Goal: Information Seeking & Learning: Learn about a topic

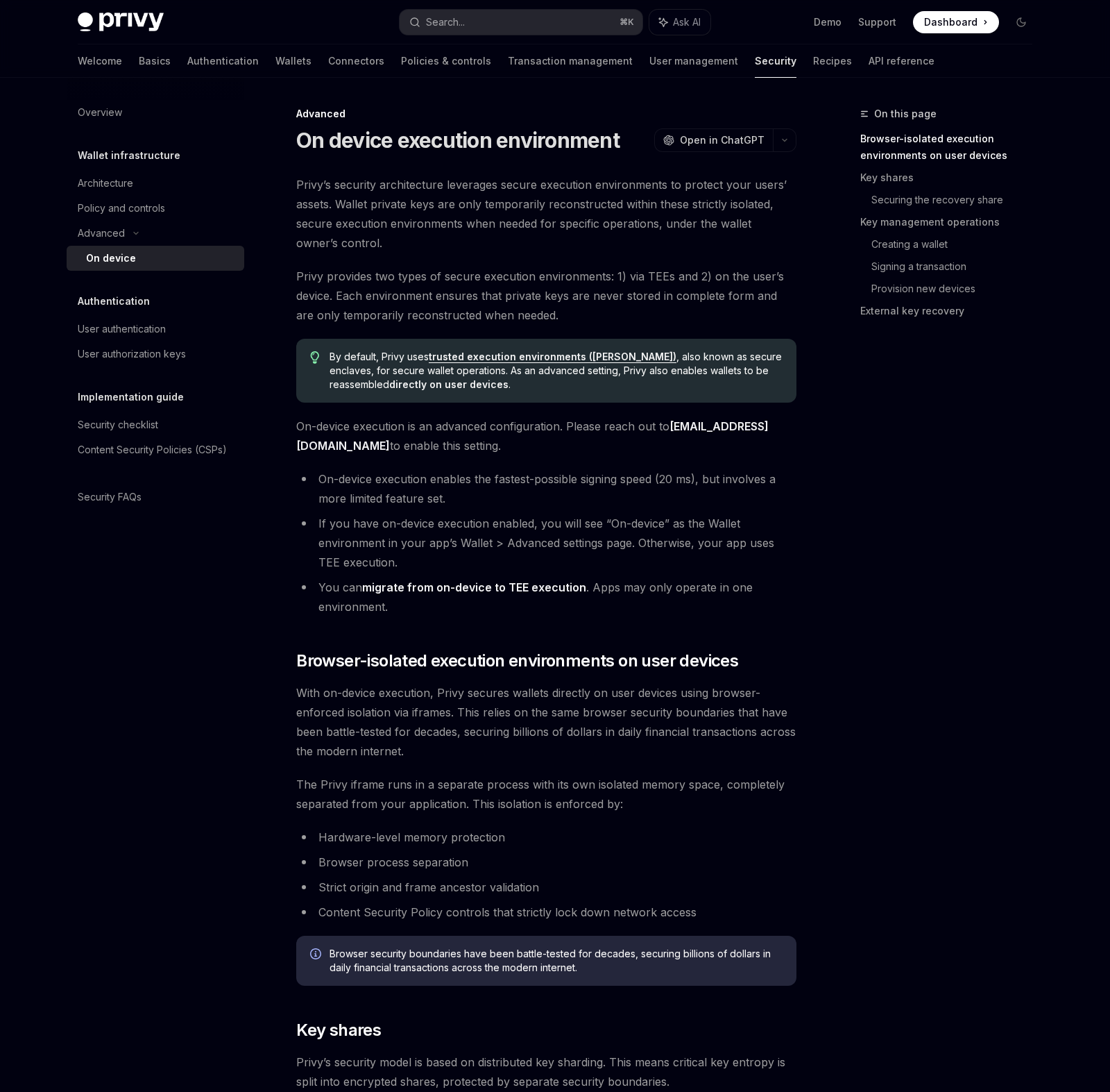
click at [363, 225] on span "Privy’s security architecture leverages secure execution environments to protec…" at bounding box center [546, 213] width 500 height 77
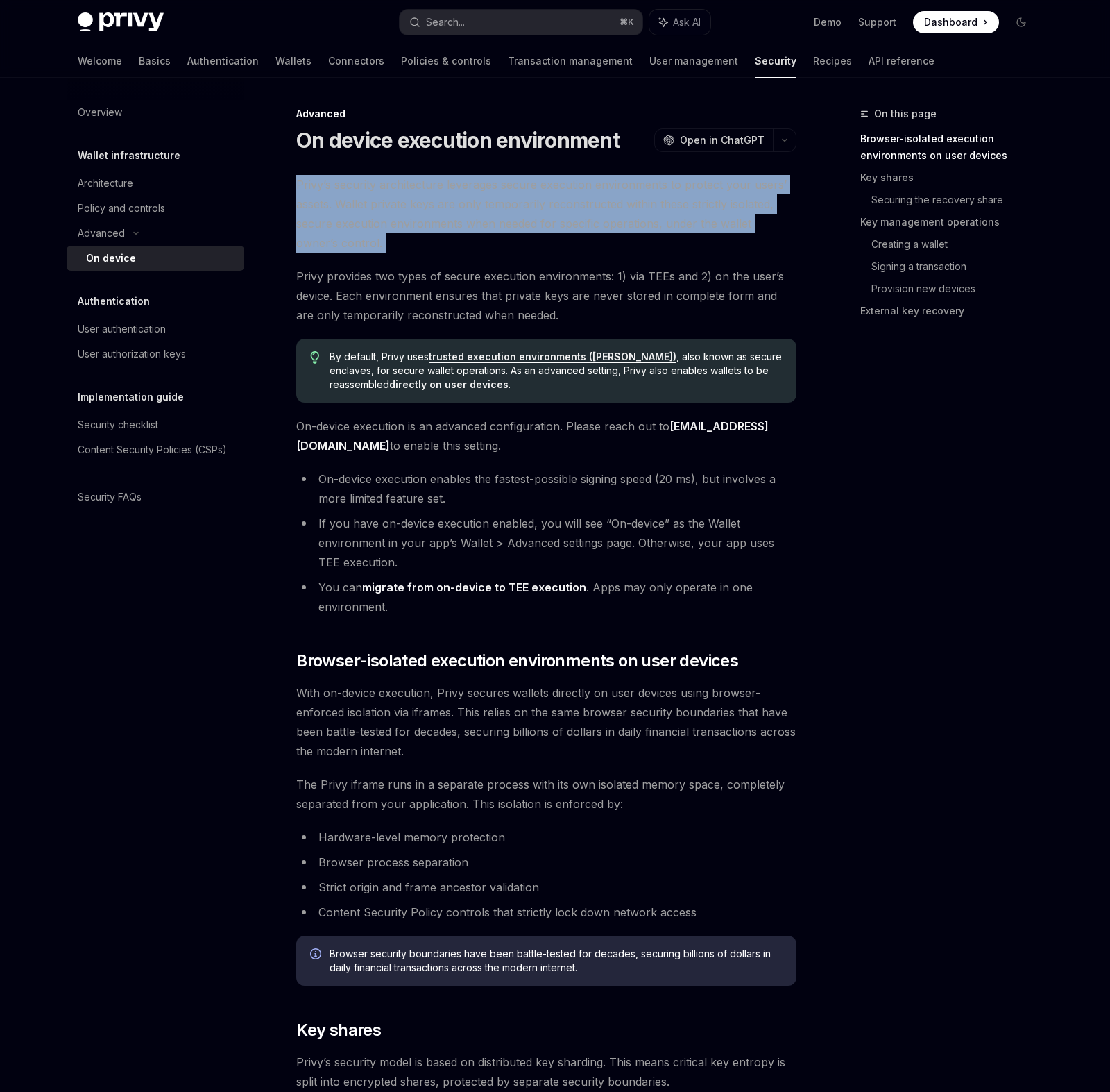
click at [363, 225] on span "Privy’s security architecture leverages secure execution environments to protec…" at bounding box center [546, 213] width 500 height 77
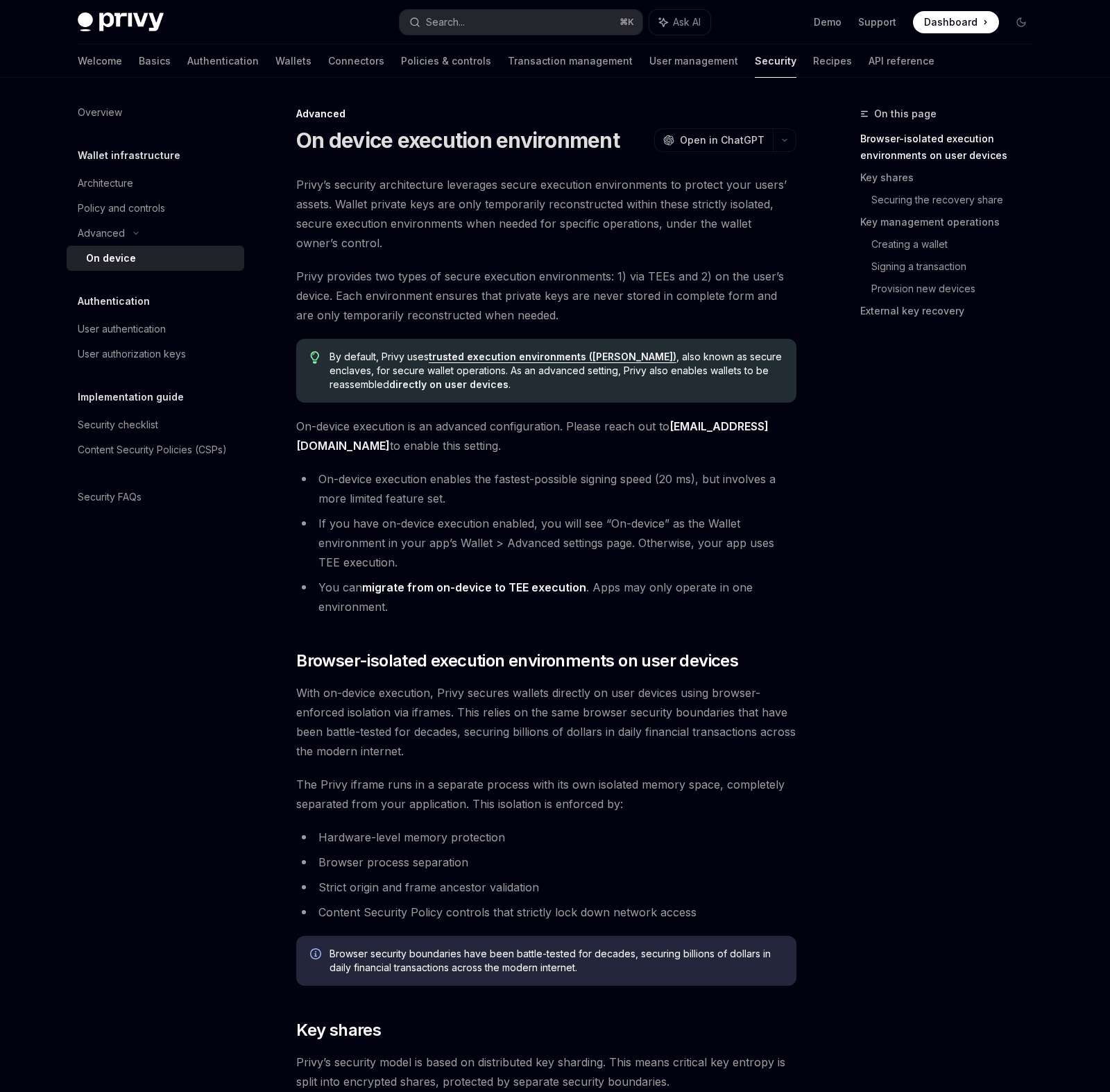
click at [354, 279] on span "Privy provides two types of secure execution environments: 1) via TEEs and 2) o…" at bounding box center [546, 295] width 500 height 58
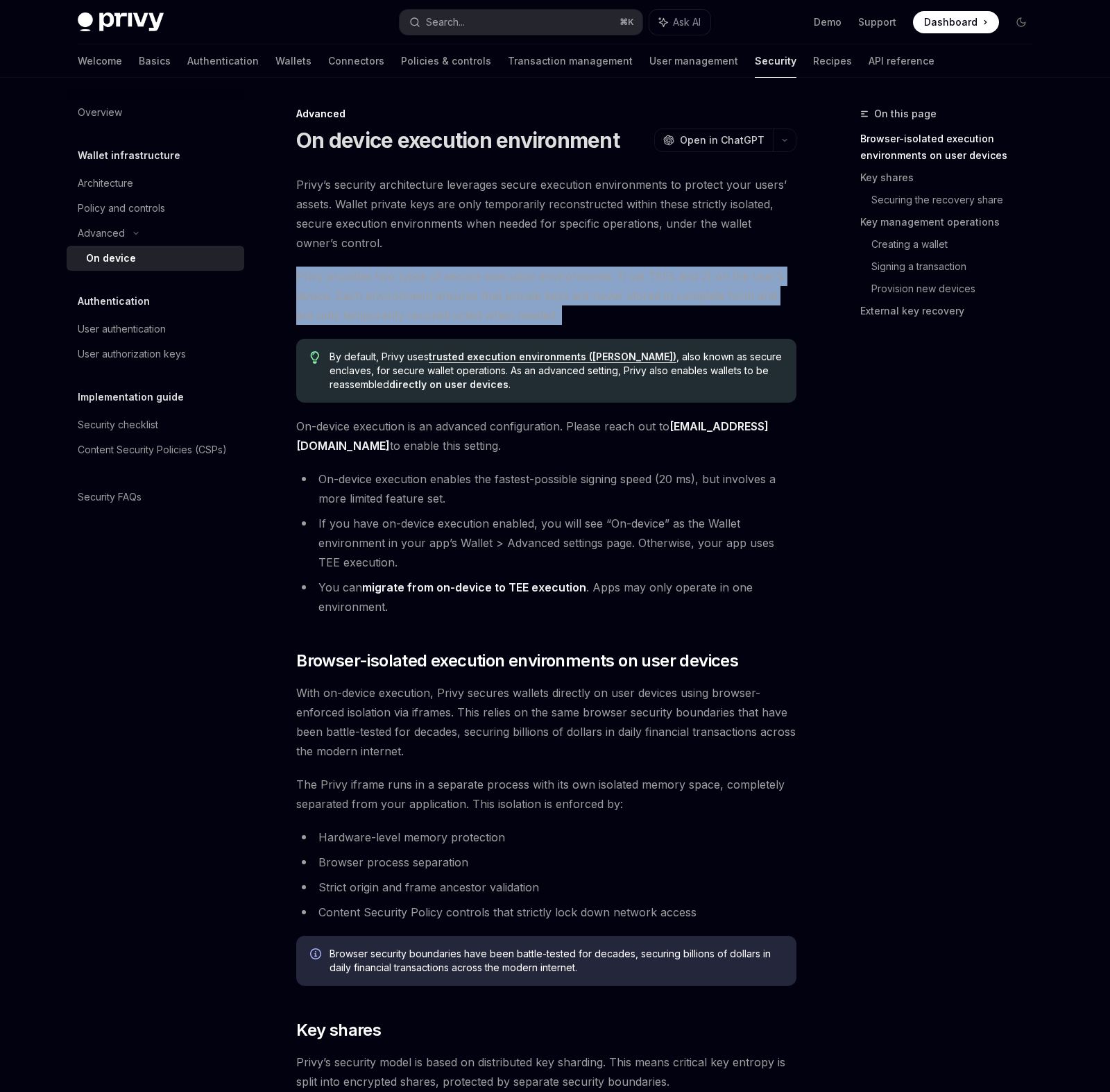
click at [354, 279] on span "Privy provides two types of secure execution environments: 1) via TEEs and 2) o…" at bounding box center [546, 295] width 500 height 58
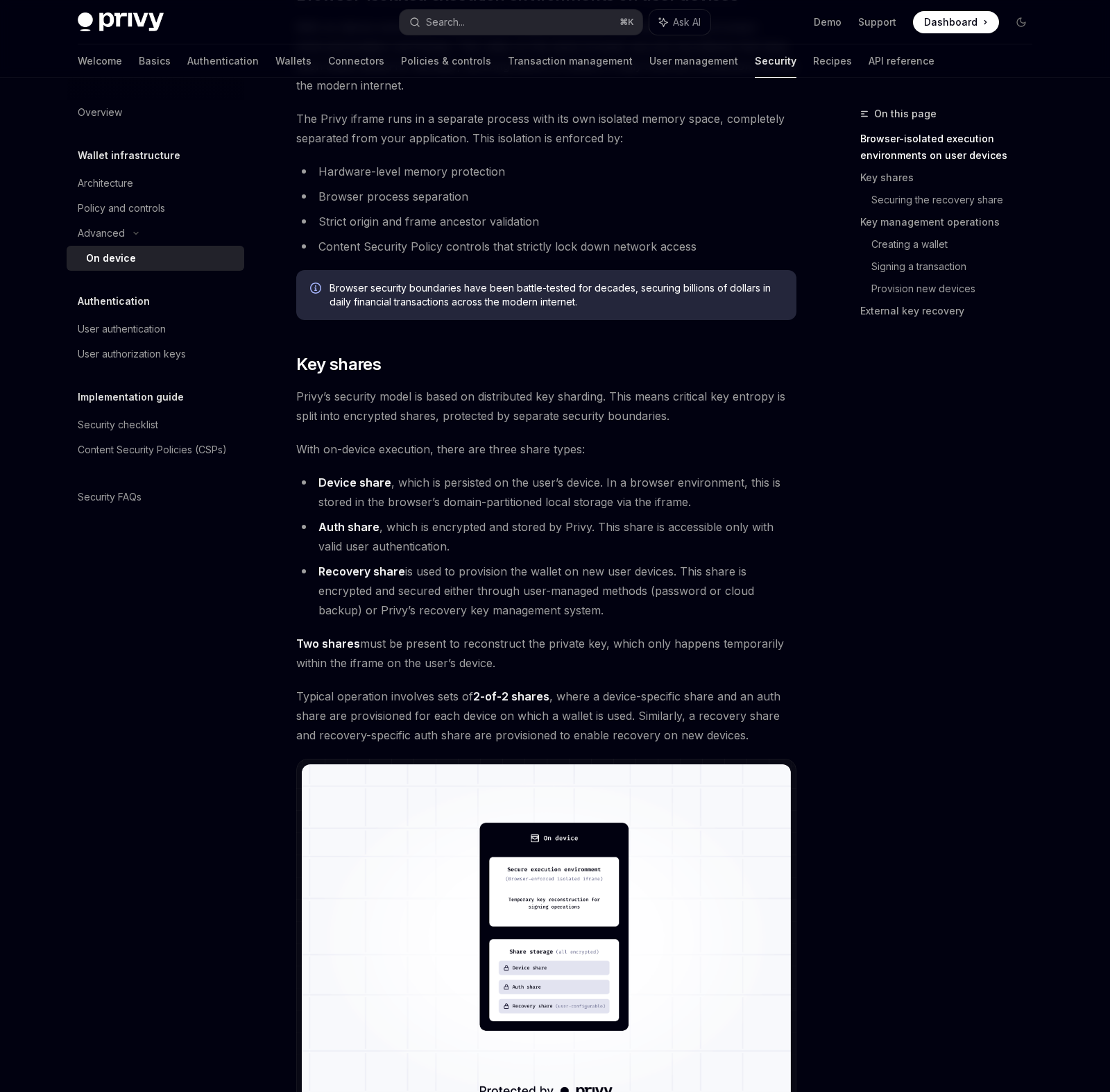
scroll to position [708, 0]
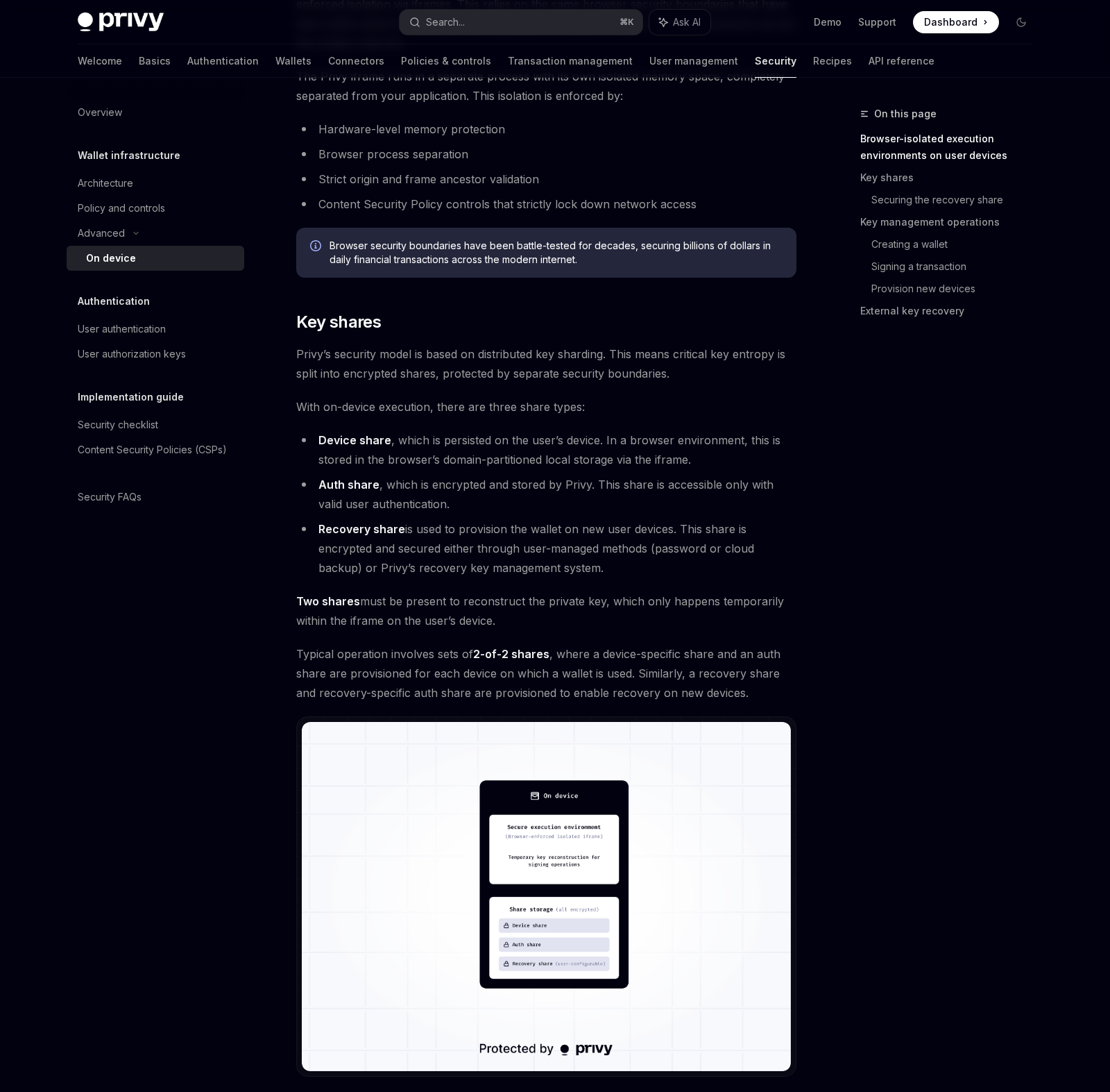
click at [381, 457] on li "Device share , which is persisted on the user’s device. In a browser environmen…" at bounding box center [546, 449] width 500 height 39
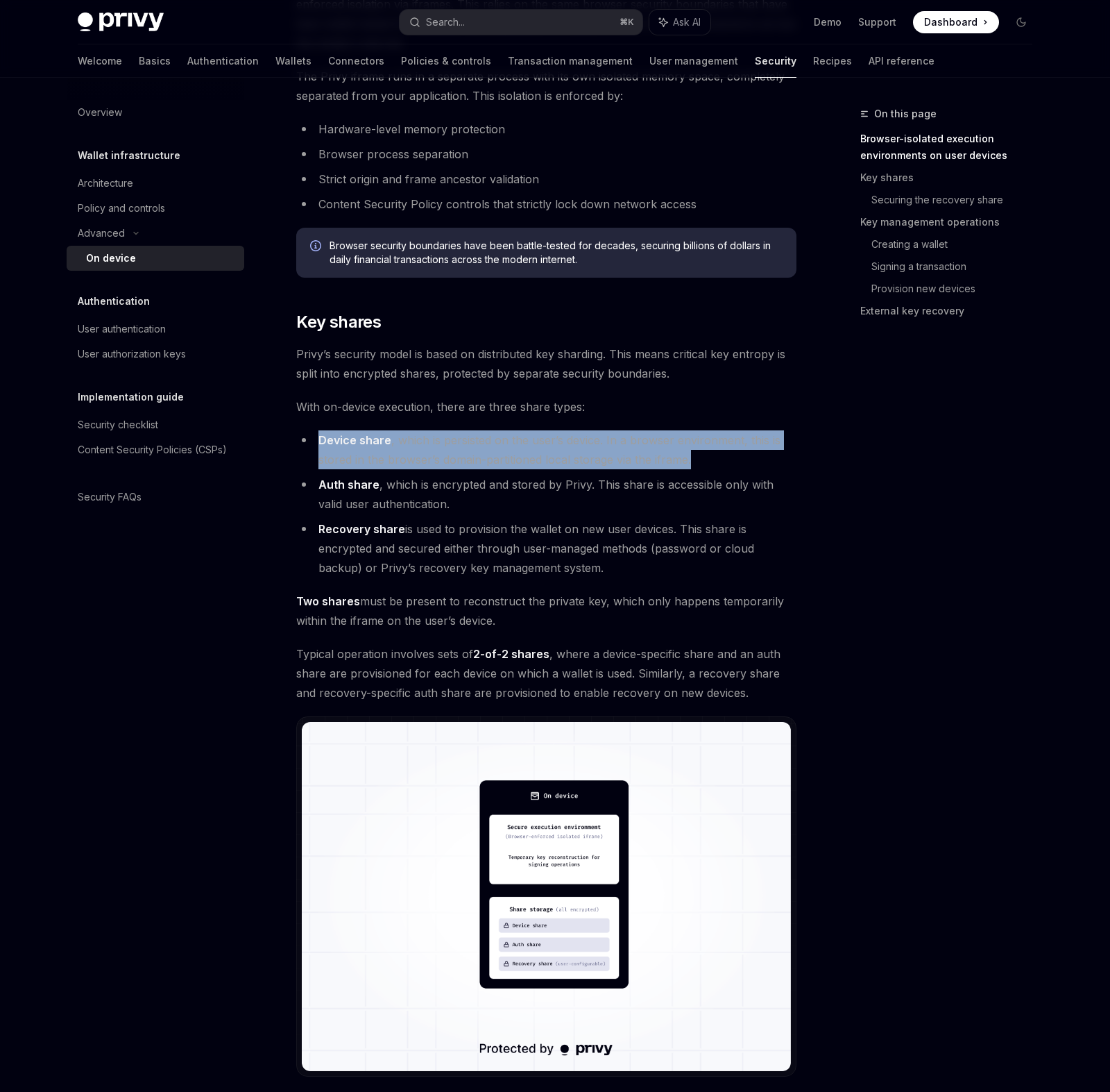
click at [381, 457] on li "Device share , which is persisted on the user’s device. In a browser environmen…" at bounding box center [546, 449] width 500 height 39
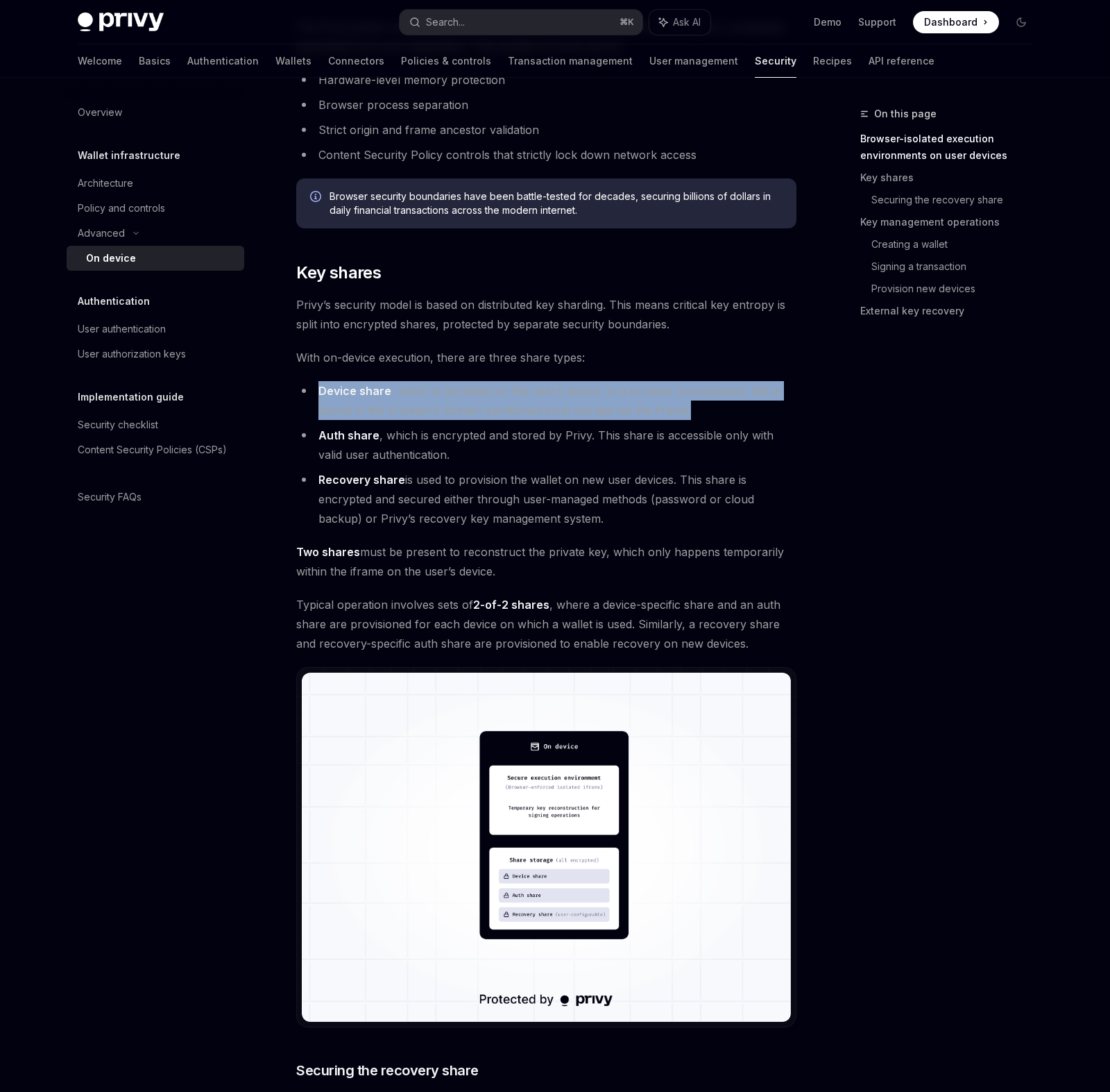
scroll to position [758, 0]
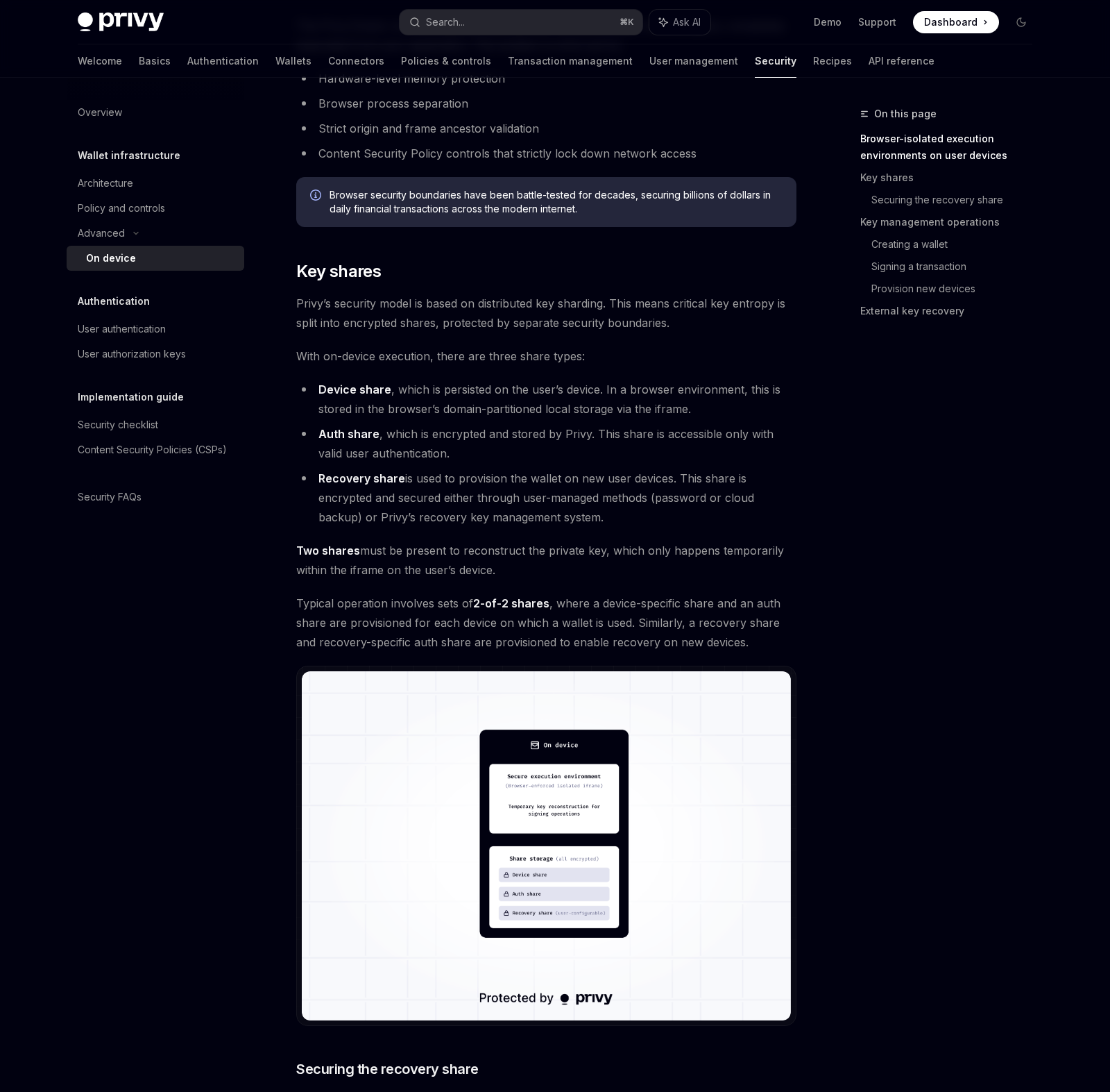
click at [381, 457] on li "Auth share , which is encrypted and stored by Privy. This share is accessible o…" at bounding box center [546, 443] width 500 height 39
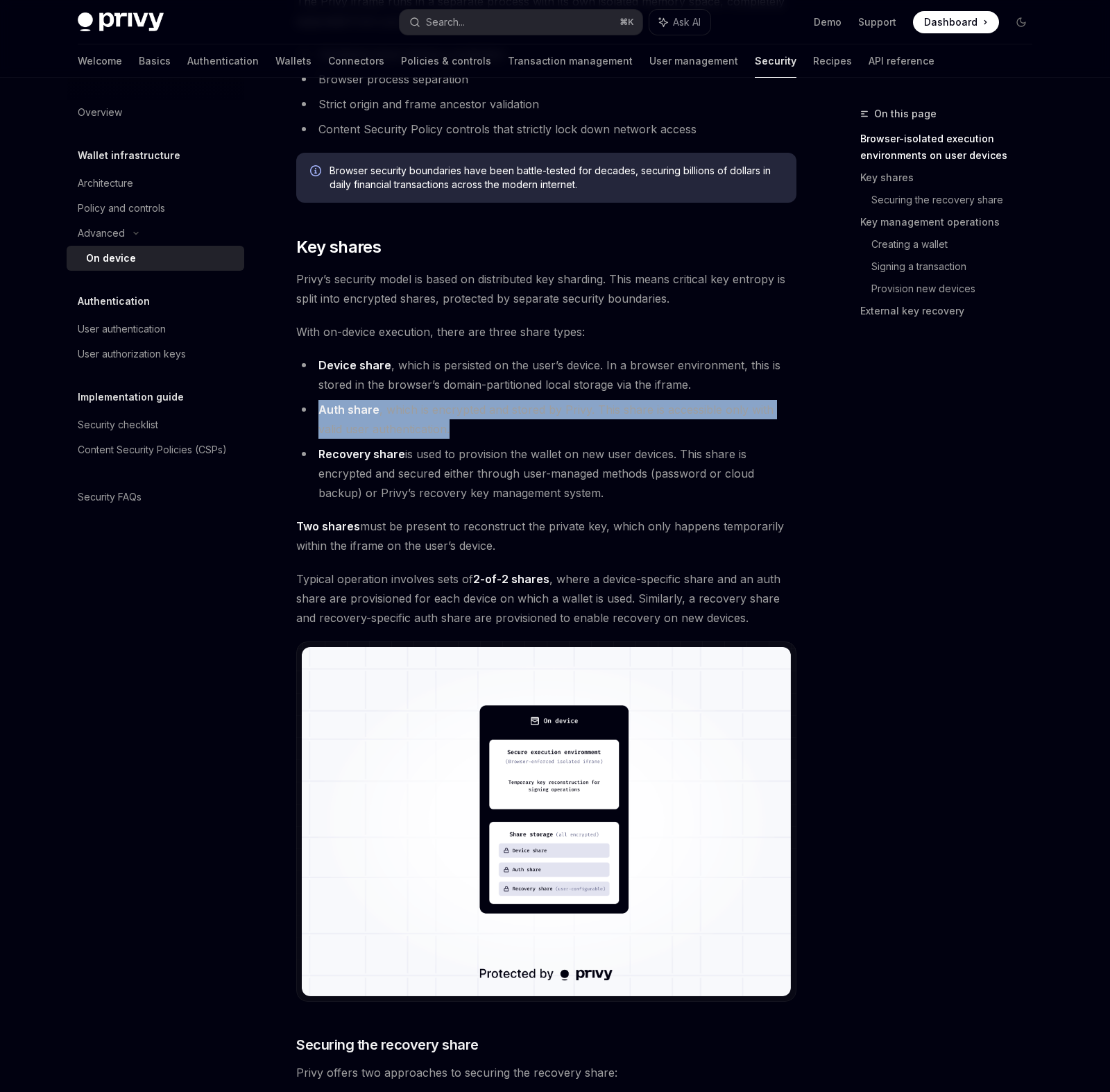
scroll to position [785, 0]
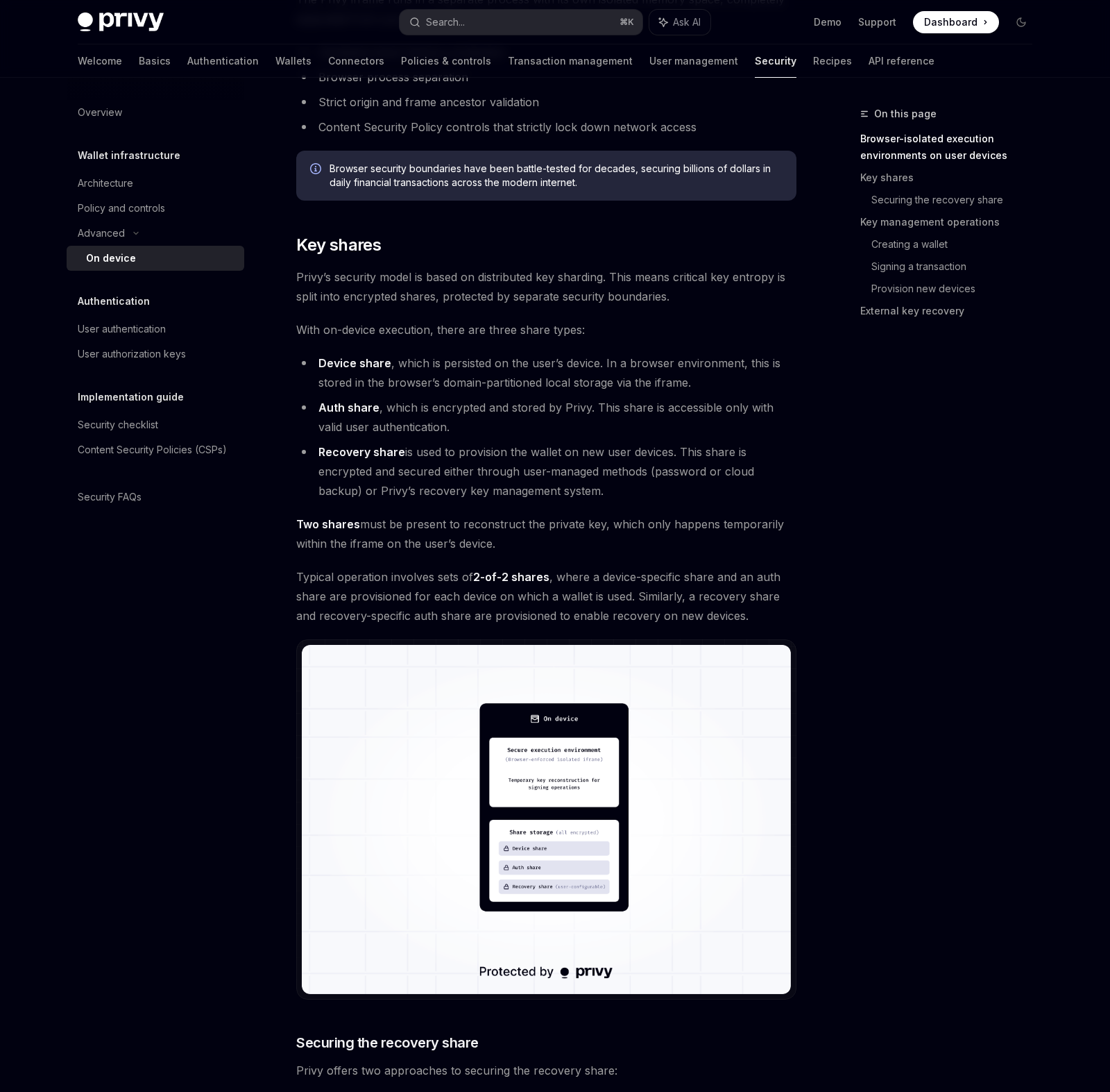
click at [381, 457] on strong "Recovery share" at bounding box center [361, 451] width 87 height 14
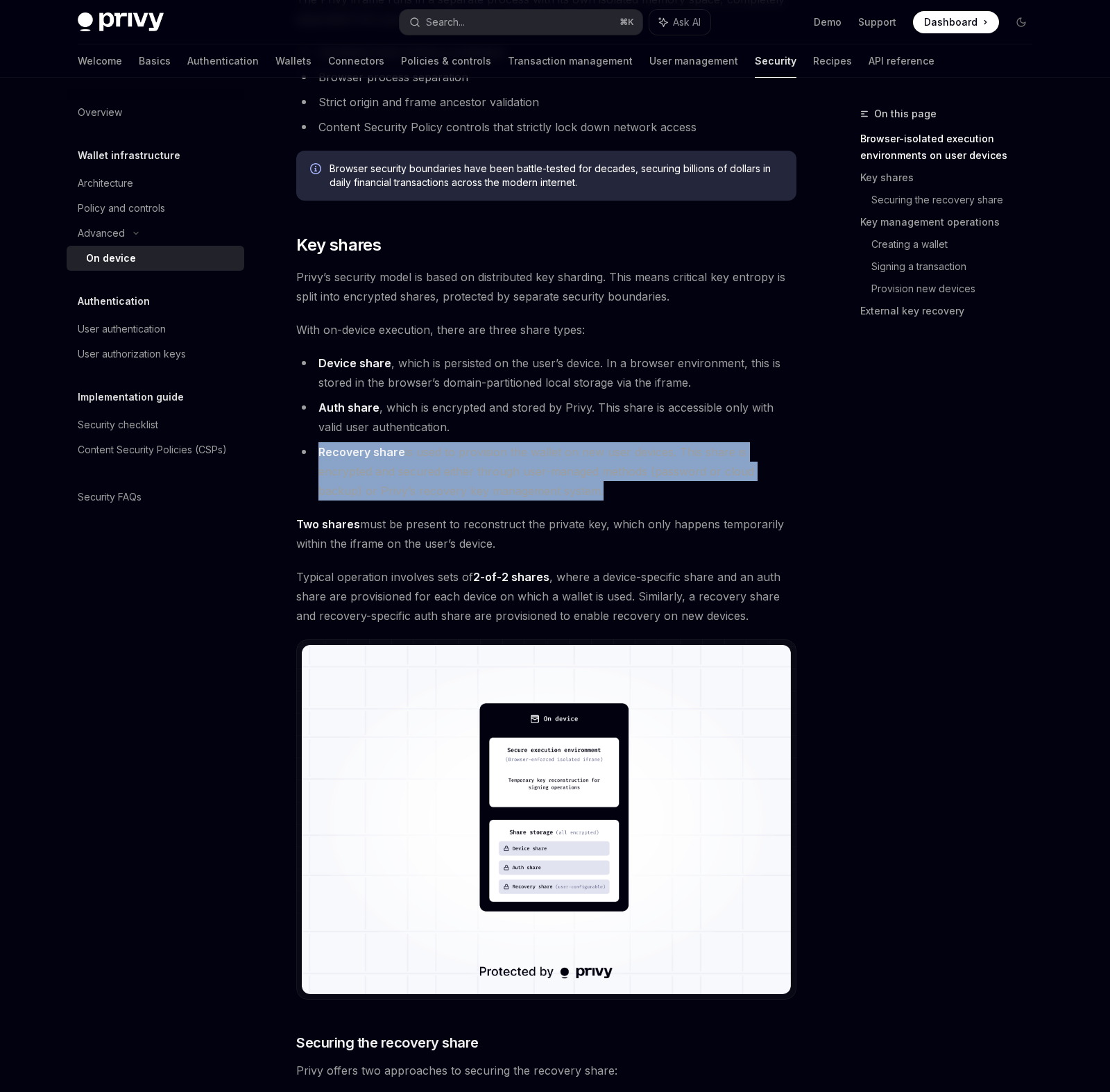
click at [381, 457] on strong "Recovery share" at bounding box center [361, 451] width 87 height 14
click at [492, 483] on li "Recovery share is used to provision the wallet on new user devices. This share …" at bounding box center [546, 471] width 500 height 58
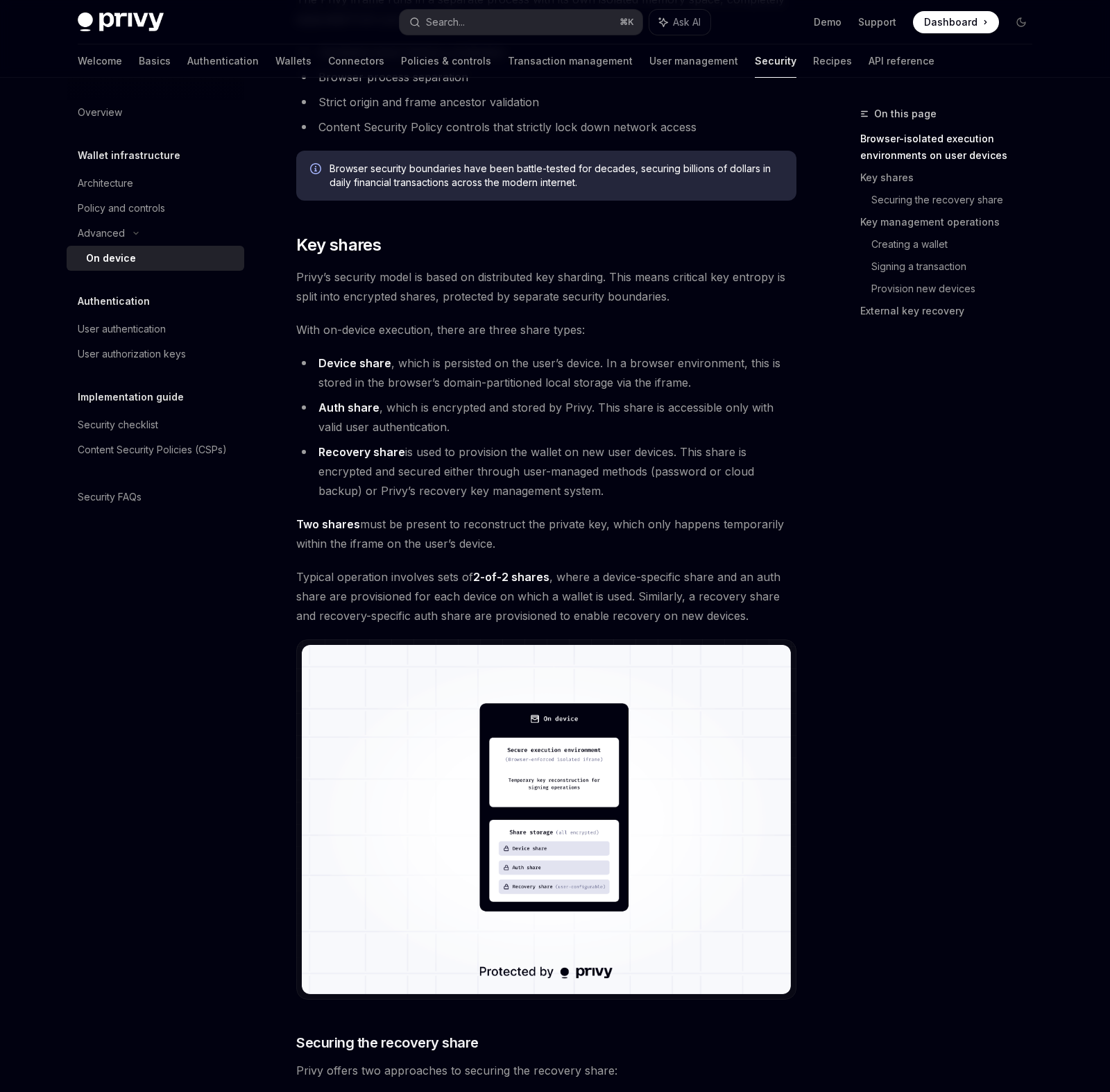
click at [492, 483] on li "Recovery share is used to provision the wallet on new user devices. This share …" at bounding box center [546, 471] width 500 height 58
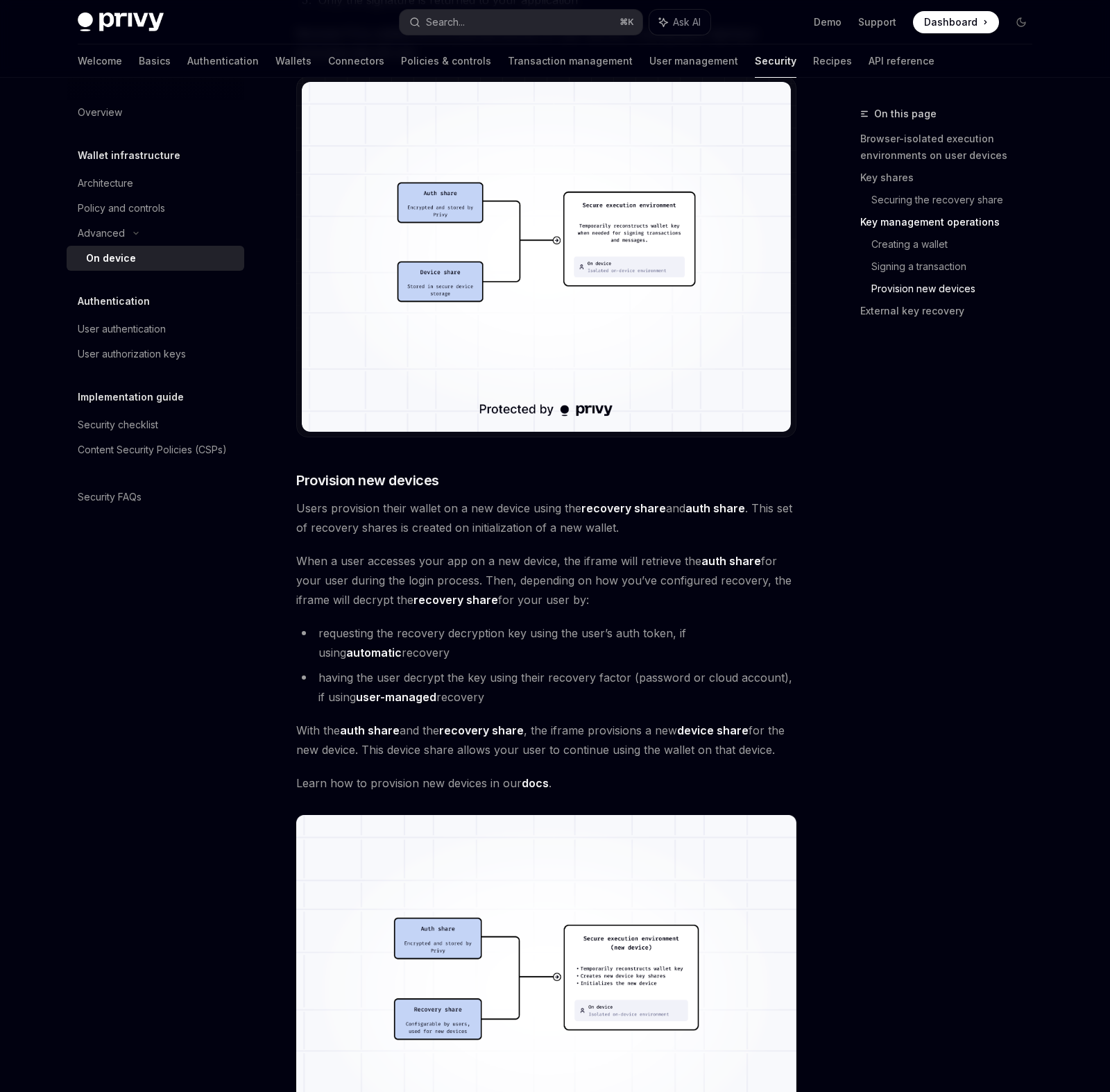
scroll to position [3338, 0]
